Goal: Task Accomplishment & Management: Manage account settings

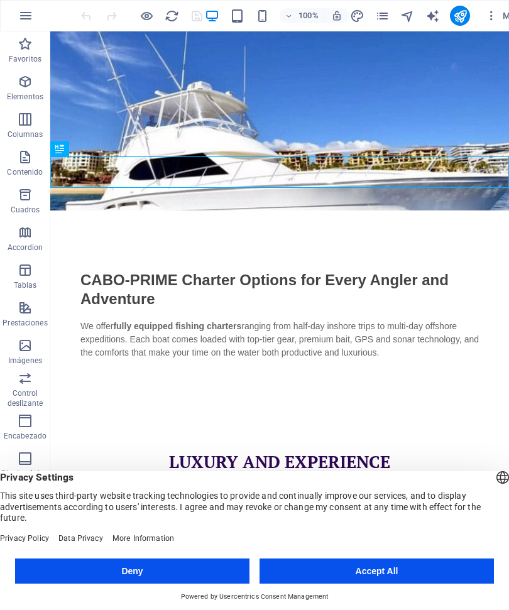
scroll to position [671, 0]
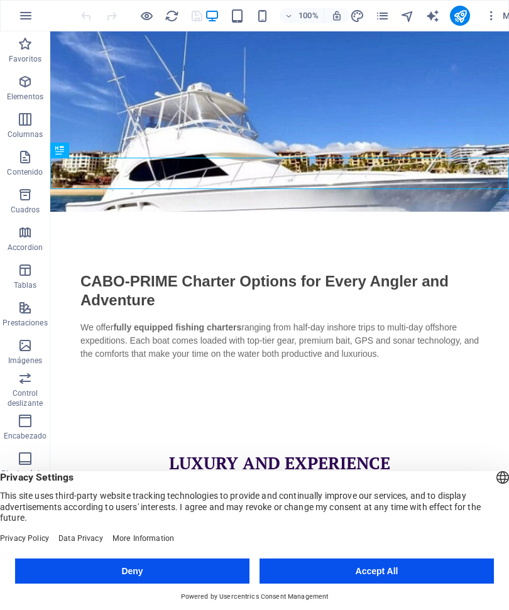
click at [463, 9] on icon "publish" at bounding box center [460, 16] width 14 height 14
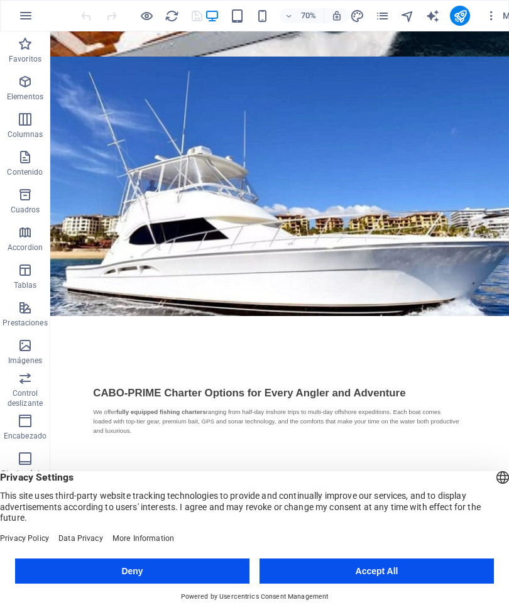
scroll to position [856, 0]
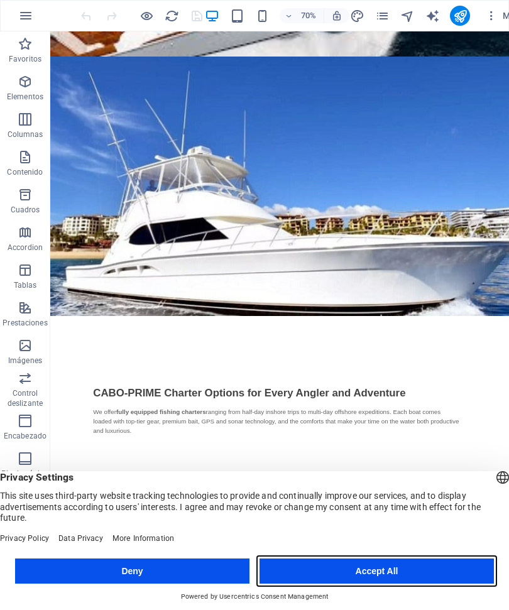
click at [447, 568] on button "Accept All" at bounding box center [376, 570] width 234 height 25
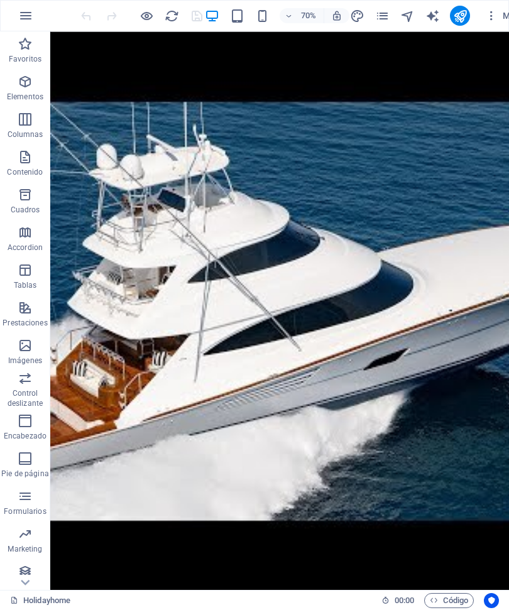
scroll to position [0, 0]
click at [500, 14] on span "Más" at bounding box center [503, 15] width 36 height 13
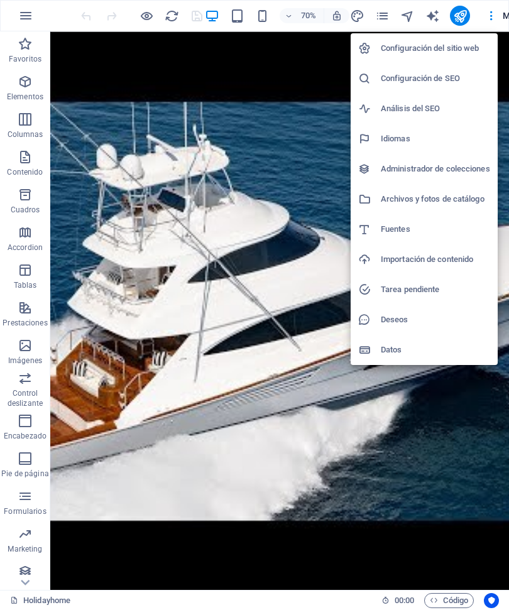
click at [152, 21] on div at bounding box center [254, 305] width 509 height 610
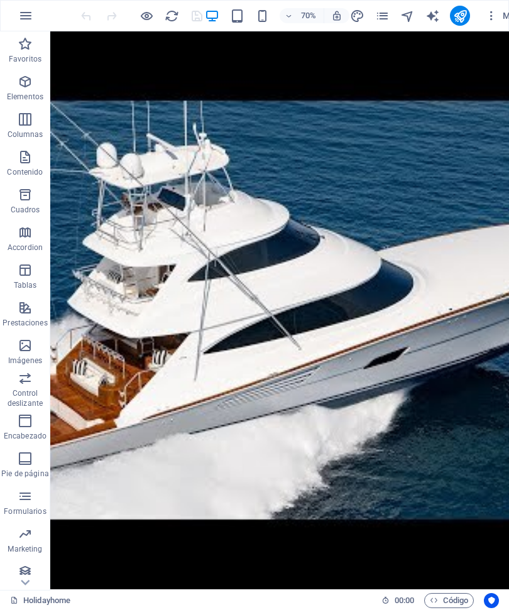
scroll to position [4, 0]
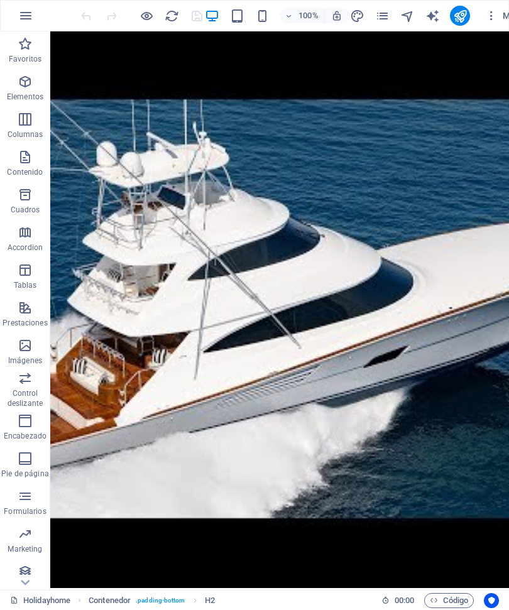
scroll to position [1, 0]
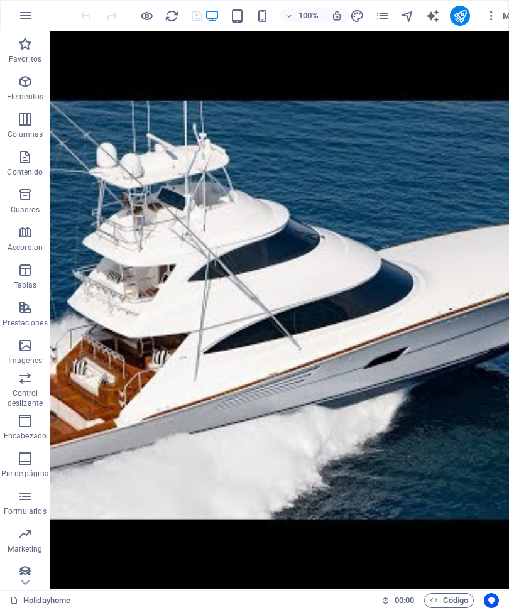
click at [24, 19] on icon "button" at bounding box center [25, 15] width 15 height 15
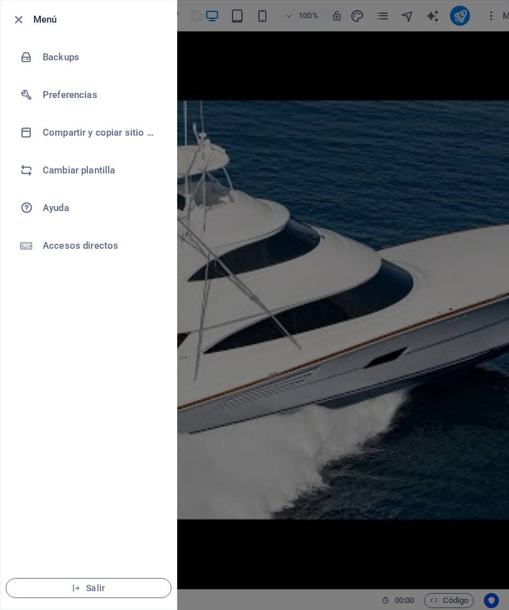
click at [40, 210] on div at bounding box center [31, 207] width 23 height 15
click at [18, 25] on icon "button" at bounding box center [18, 20] width 14 height 14
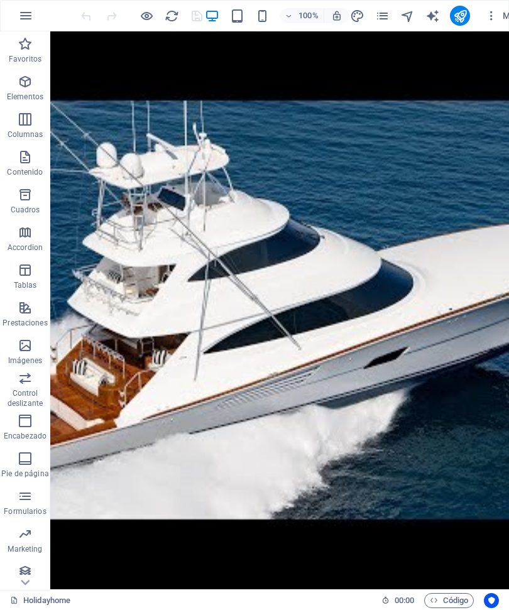
click at [498, 17] on span "Más" at bounding box center [503, 15] width 36 height 13
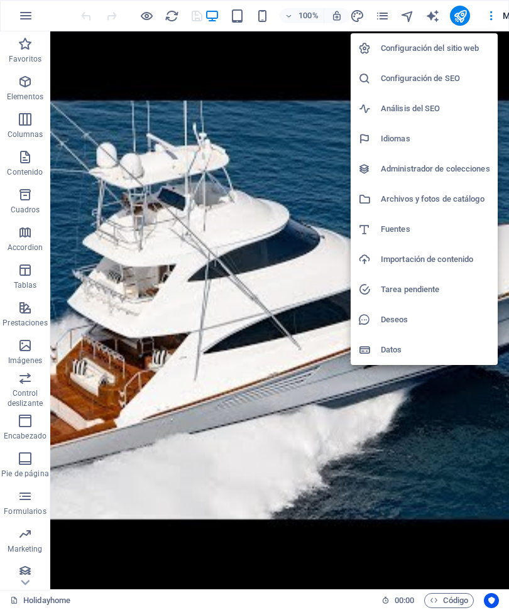
click at [474, 52] on h6 "Configuración del sitio web" at bounding box center [435, 48] width 109 height 15
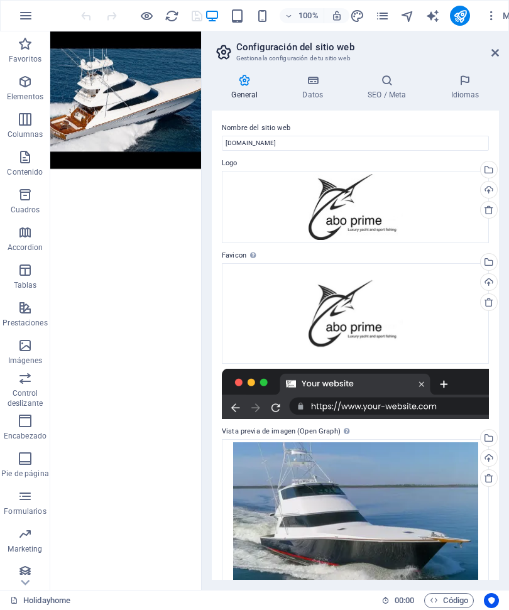
scroll to position [0, 0]
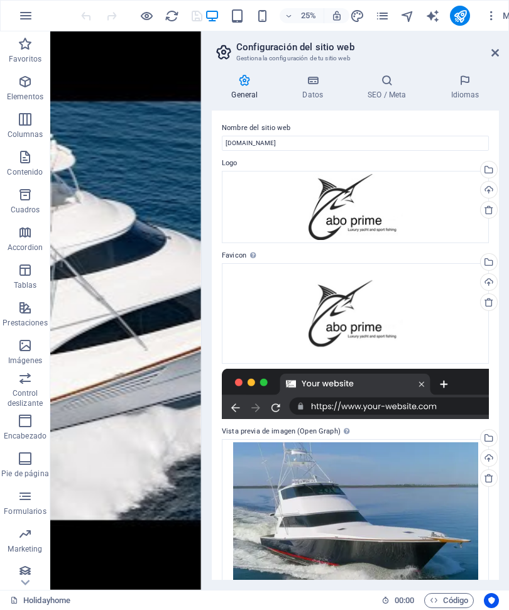
click at [392, 84] on icon at bounding box center [387, 80] width 78 height 13
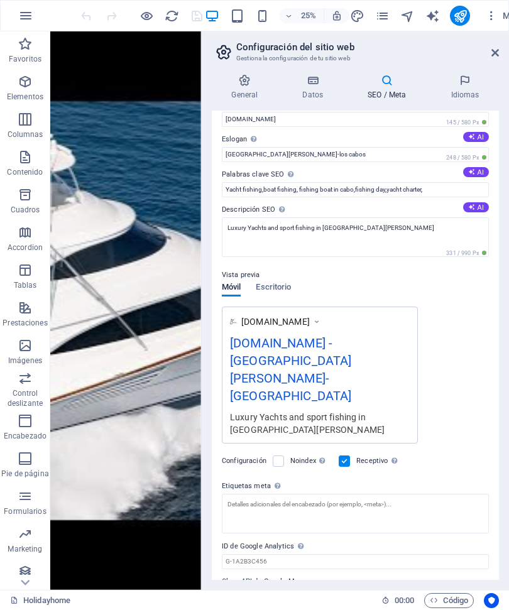
scroll to position [23, 0]
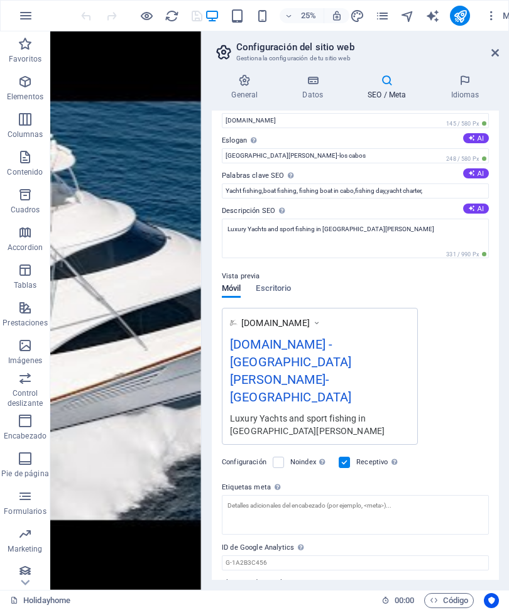
click at [290, 455] on label "Noindex Indica a los buscadores que no incluyan este sitio web en los resultado…" at bounding box center [310, 462] width 41 height 15
click at [0, 0] on input "Noindex Indica a los buscadores que no incluyan este sitio web en los resultado…" at bounding box center [0, 0] width 0 height 0
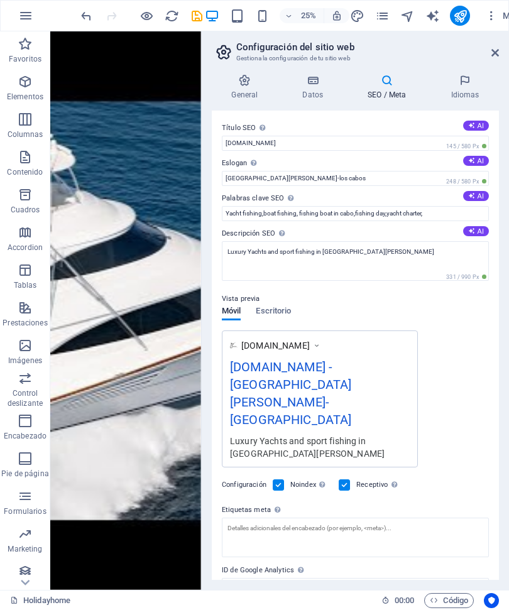
scroll to position [0, 0]
click at [463, 14] on icon "publish" at bounding box center [460, 16] width 14 height 14
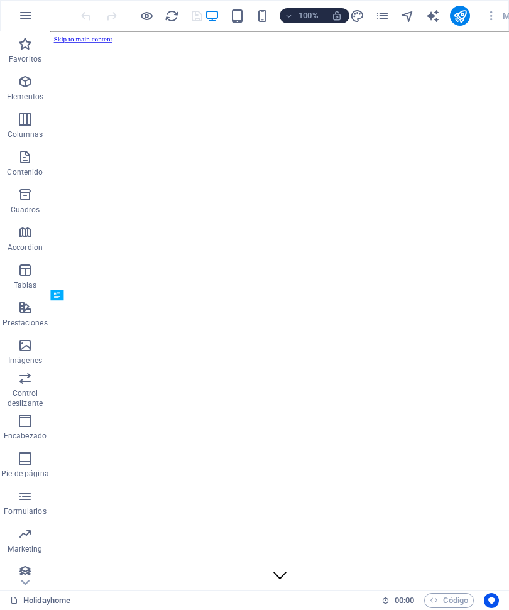
scroll to position [814, 0]
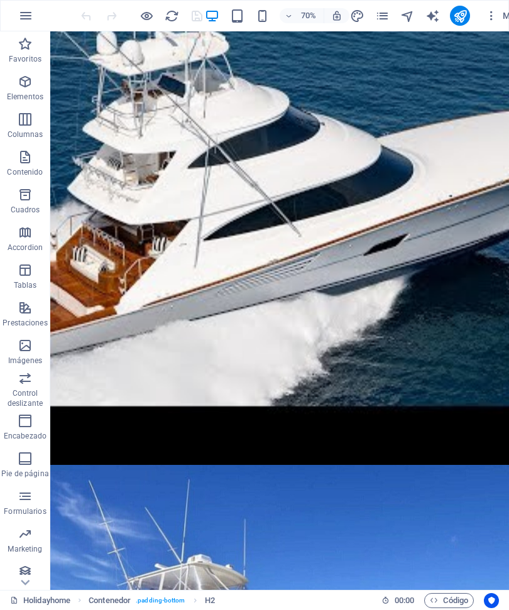
click at [293, 12] on icon "button" at bounding box center [288, 16] width 9 height 8
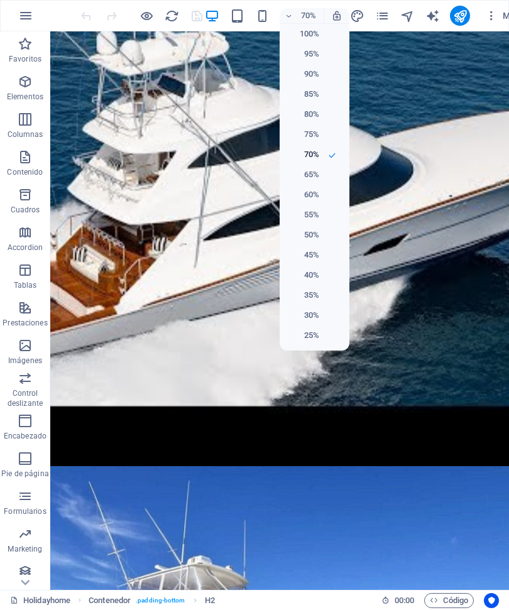
scroll to position [271, 0]
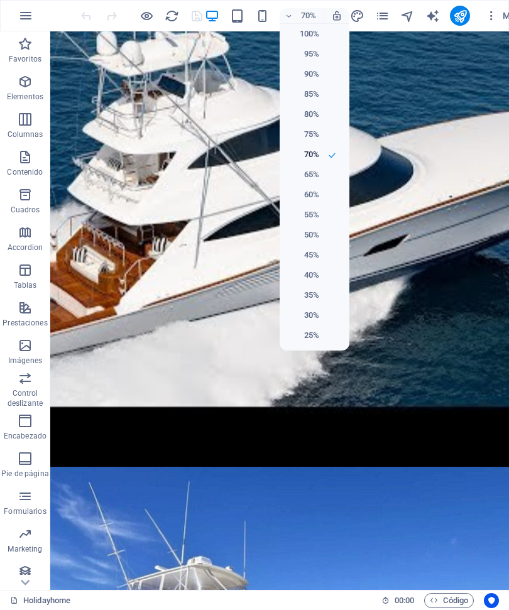
click at [306, 94] on h6 "85%" at bounding box center [303, 94] width 32 height 15
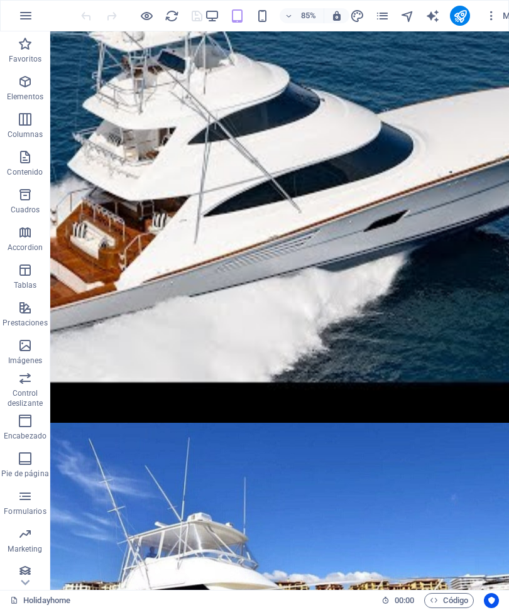
click at [450, 15] on button "publish" at bounding box center [460, 16] width 20 height 20
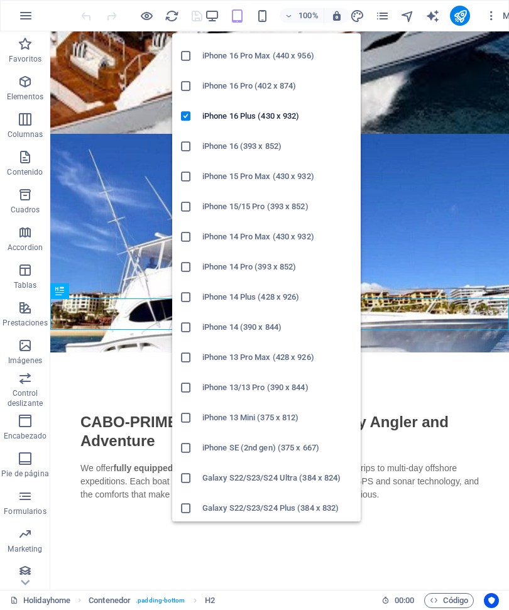
scroll to position [28, 0]
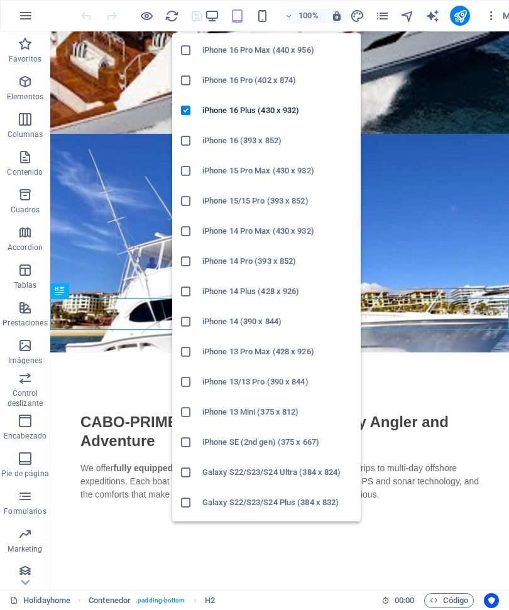
click at [189, 149] on li "iPhone 16 (393 x 852)" at bounding box center [266, 141] width 188 height 30
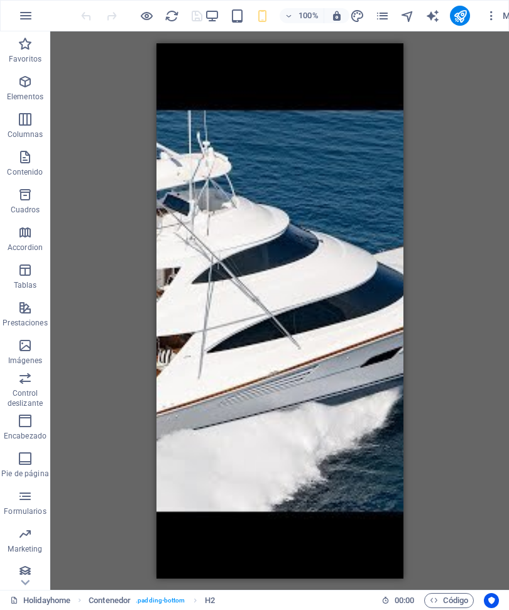
scroll to position [0, 0]
click at [299, 8] on h6 "100%" at bounding box center [308, 15] width 20 height 15
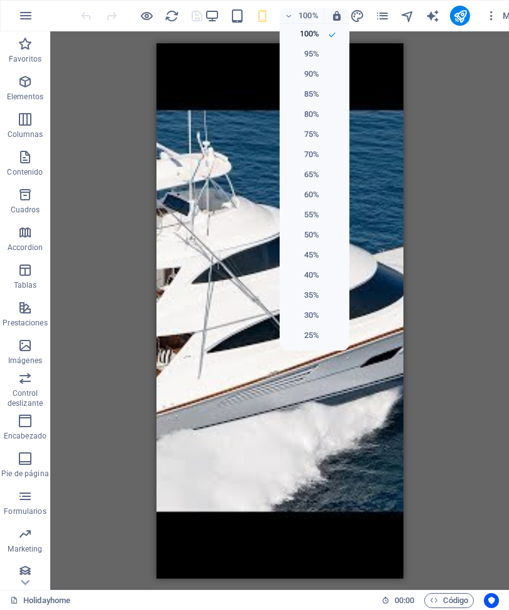
click at [297, 97] on h6 "85%" at bounding box center [303, 94] width 32 height 15
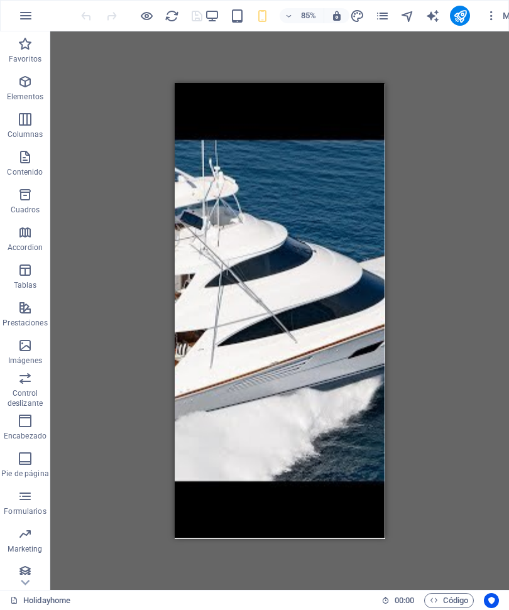
click at [297, 13] on span "85%" at bounding box center [301, 15] width 34 height 15
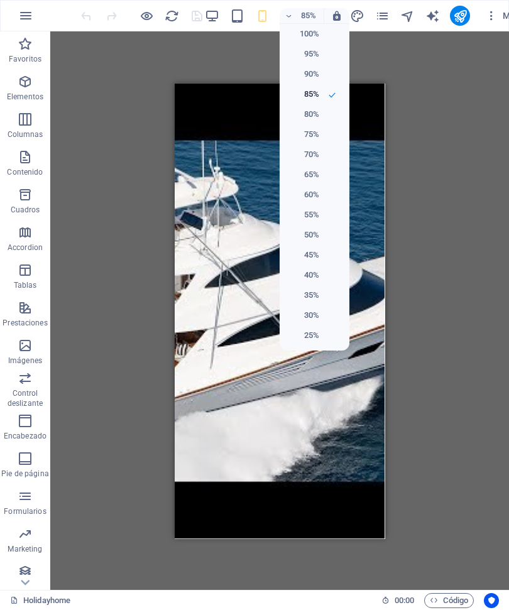
click at [299, 165] on li "65%" at bounding box center [314, 175] width 70 height 20
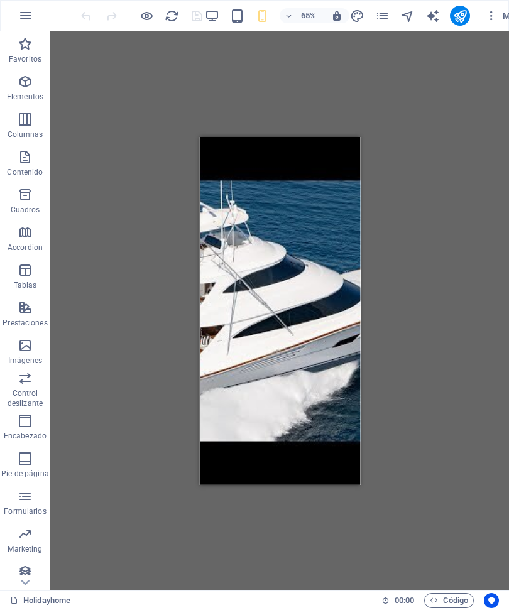
click at [303, 18] on h6 "65%" at bounding box center [308, 15] width 20 height 15
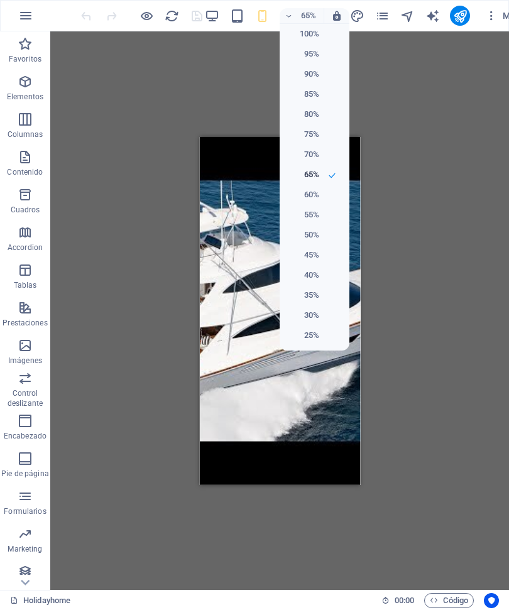
click at [298, 95] on h6 "85%" at bounding box center [303, 94] width 32 height 15
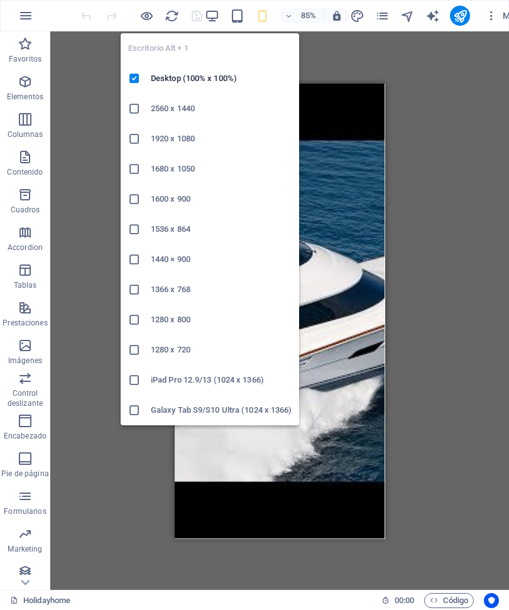
click at [291, 9] on span "85%" at bounding box center [301, 15] width 34 height 15
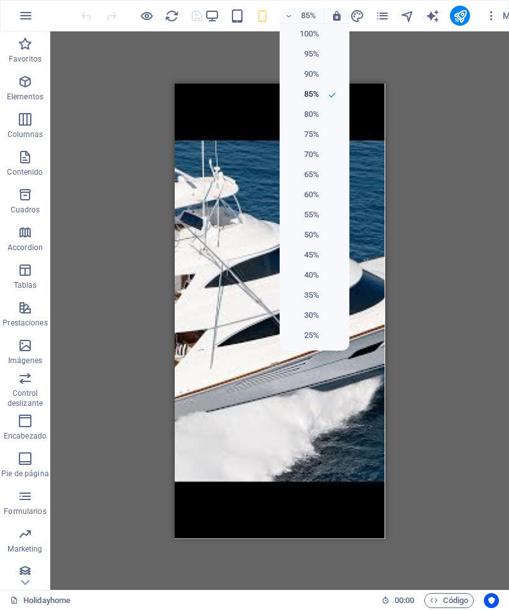
click at [254, 5] on div at bounding box center [254, 305] width 509 height 610
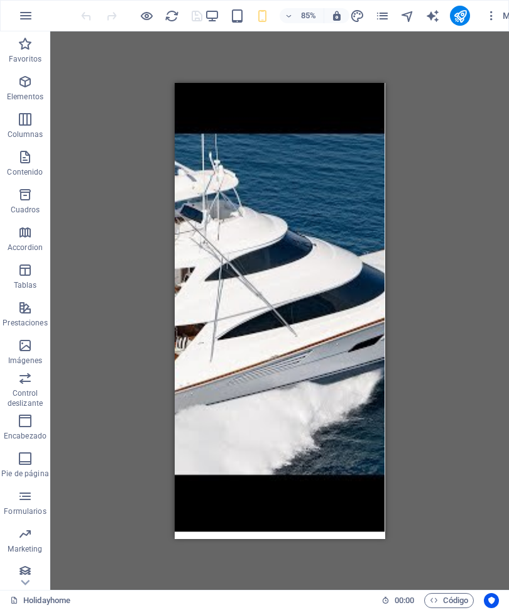
scroll to position [11, 0]
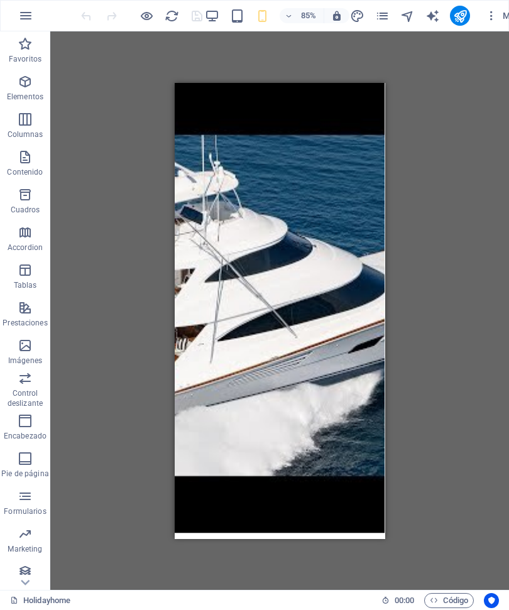
click at [302, 14] on h6 "85%" at bounding box center [308, 15] width 20 height 15
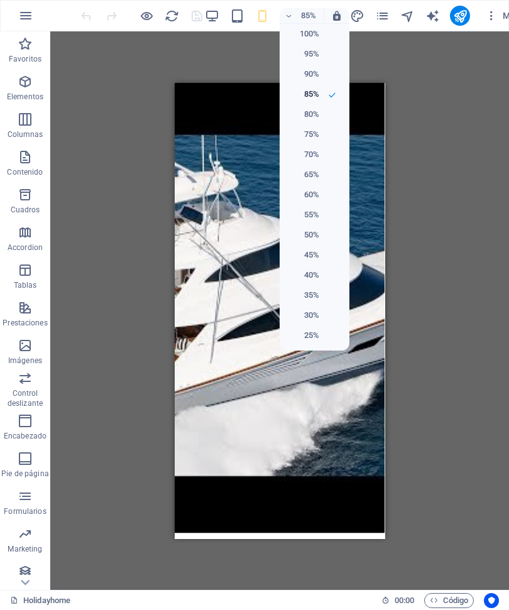
click at [301, 107] on h6 "80%" at bounding box center [303, 114] width 32 height 15
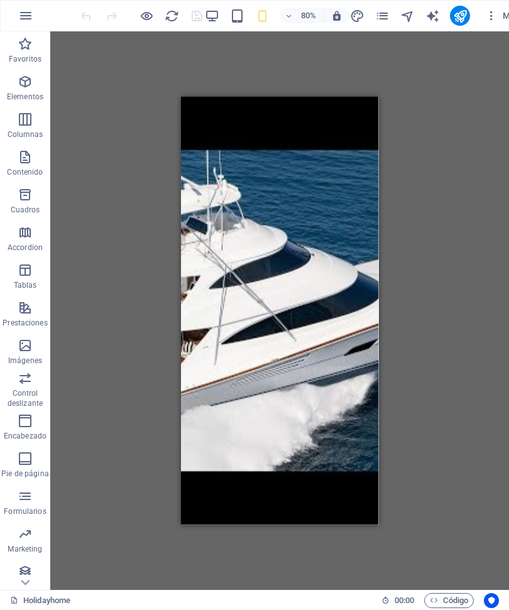
scroll to position [0, 0]
click at [281, 10] on button "80%" at bounding box center [301, 15] width 45 height 15
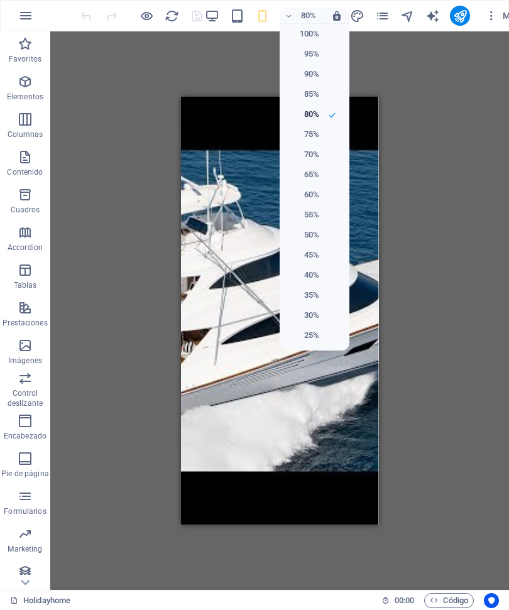
click at [301, 92] on h6 "85%" at bounding box center [303, 94] width 32 height 15
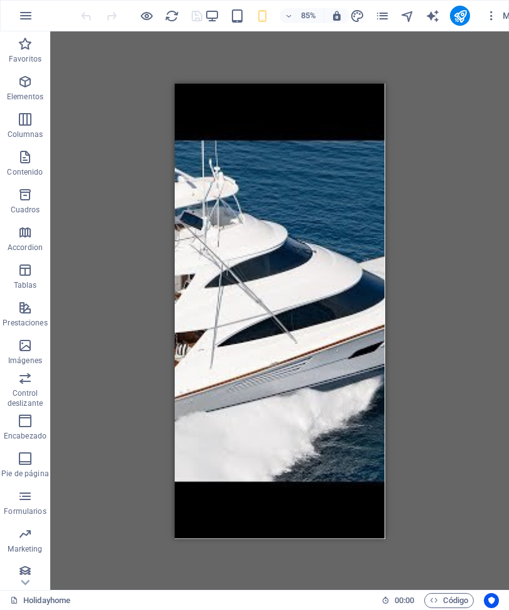
click at [451, 13] on button "publish" at bounding box center [460, 16] width 20 height 20
